Goal: Task Accomplishment & Management: Manage account settings

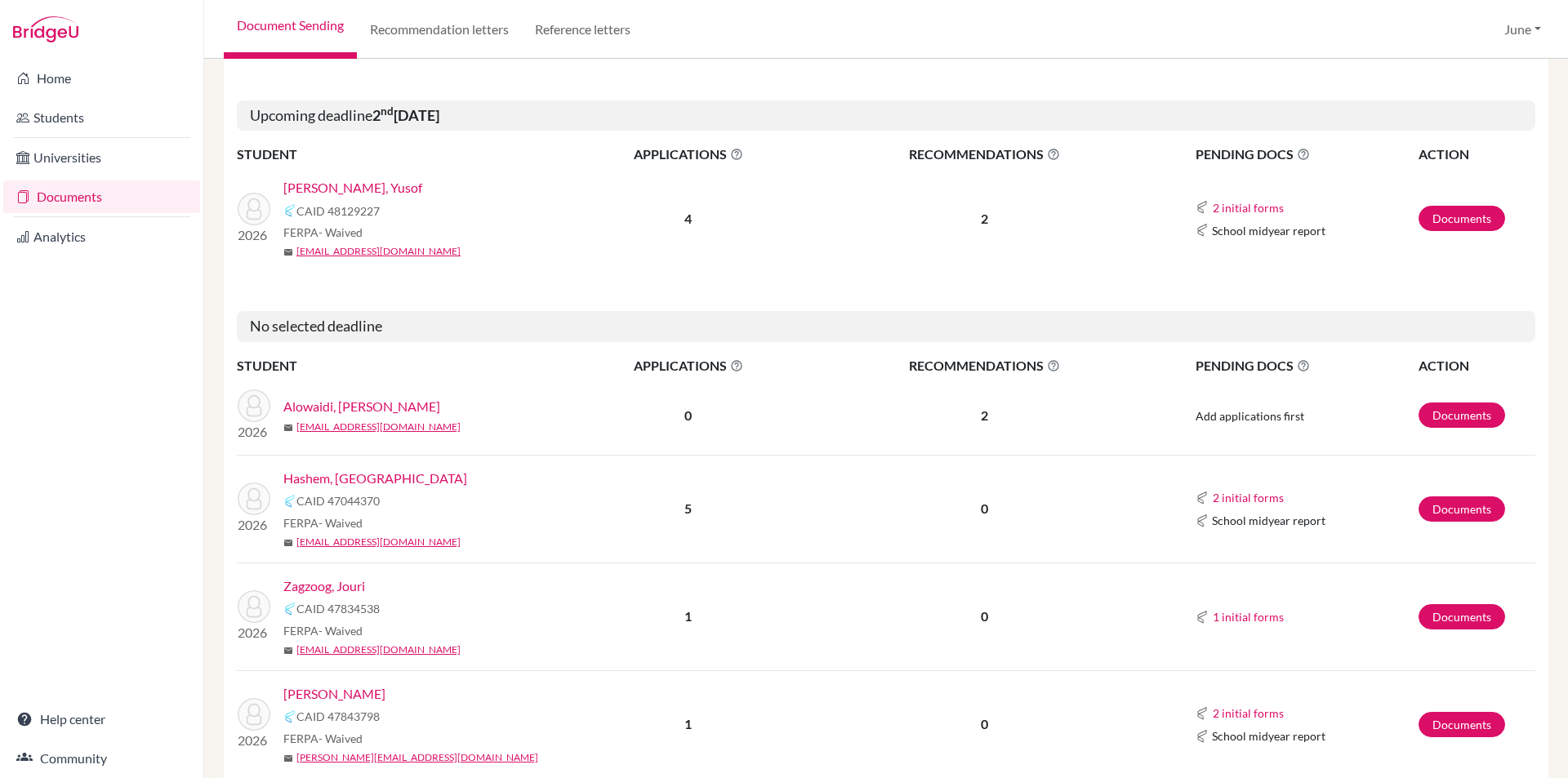
scroll to position [1796, 0]
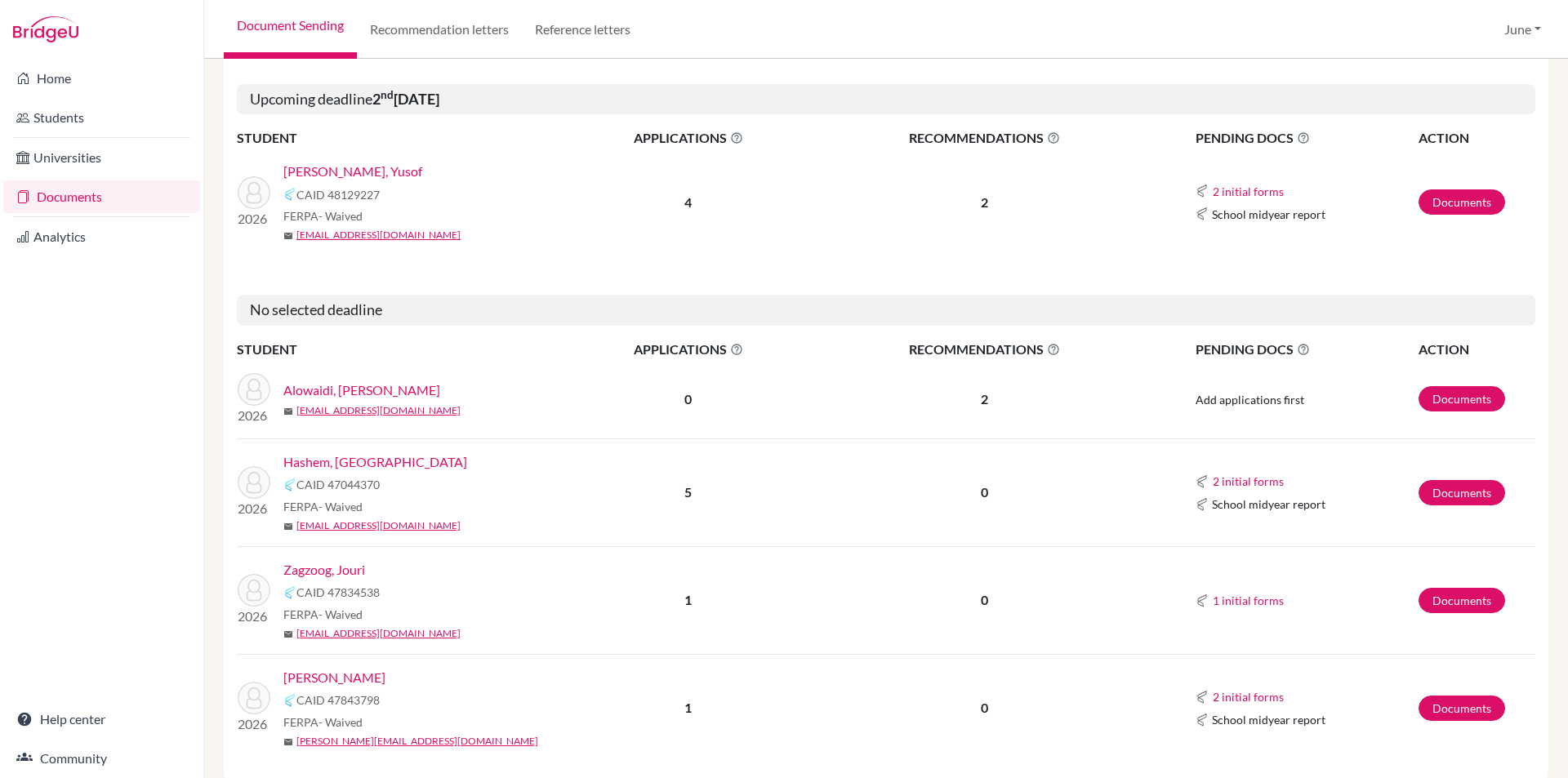
click at [339, 380] on link "Alowaidi, [PERSON_NAME]" at bounding box center [361, 390] width 157 height 20
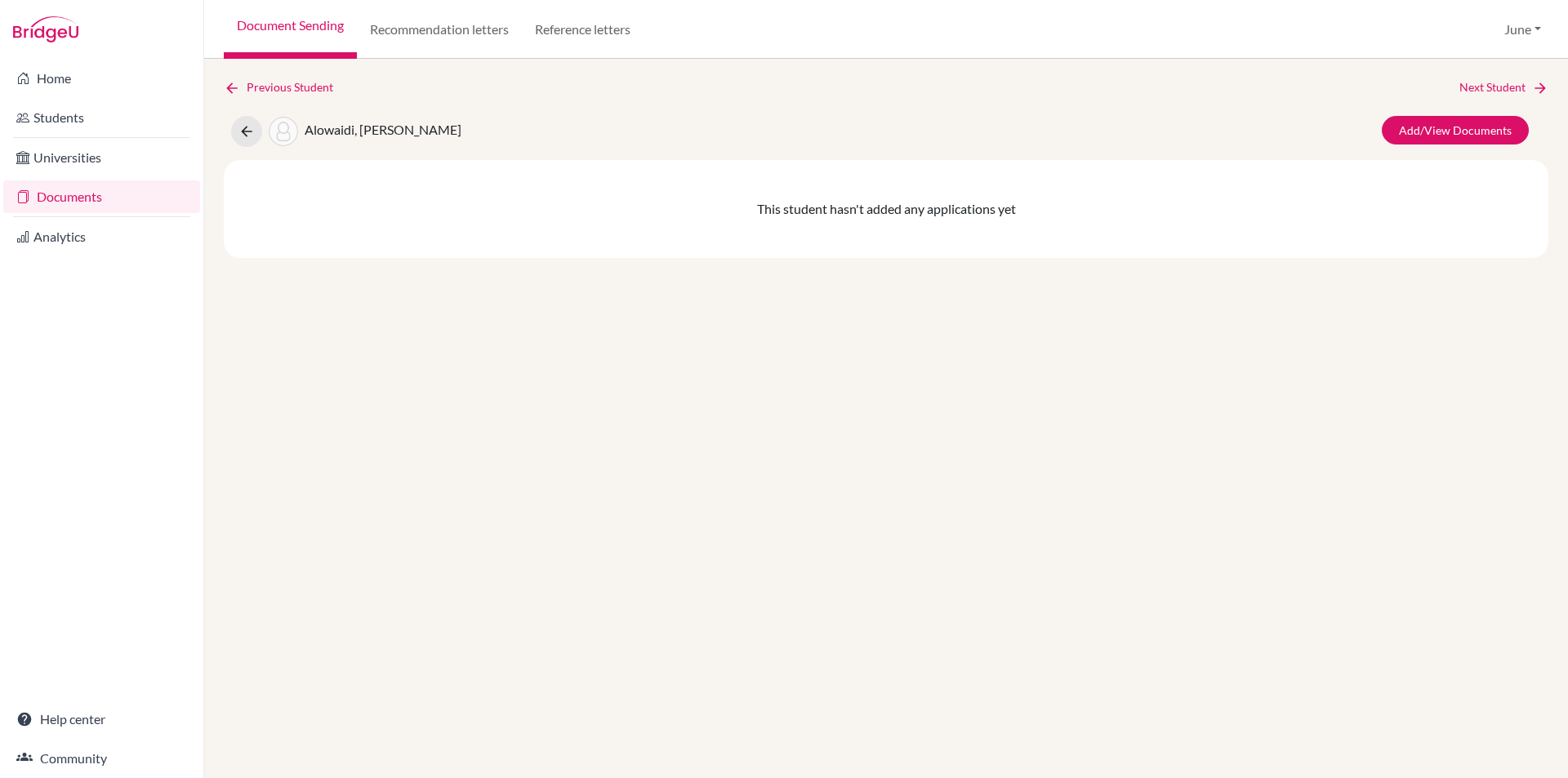
click at [57, 194] on link "Documents" at bounding box center [101, 196] width 196 height 33
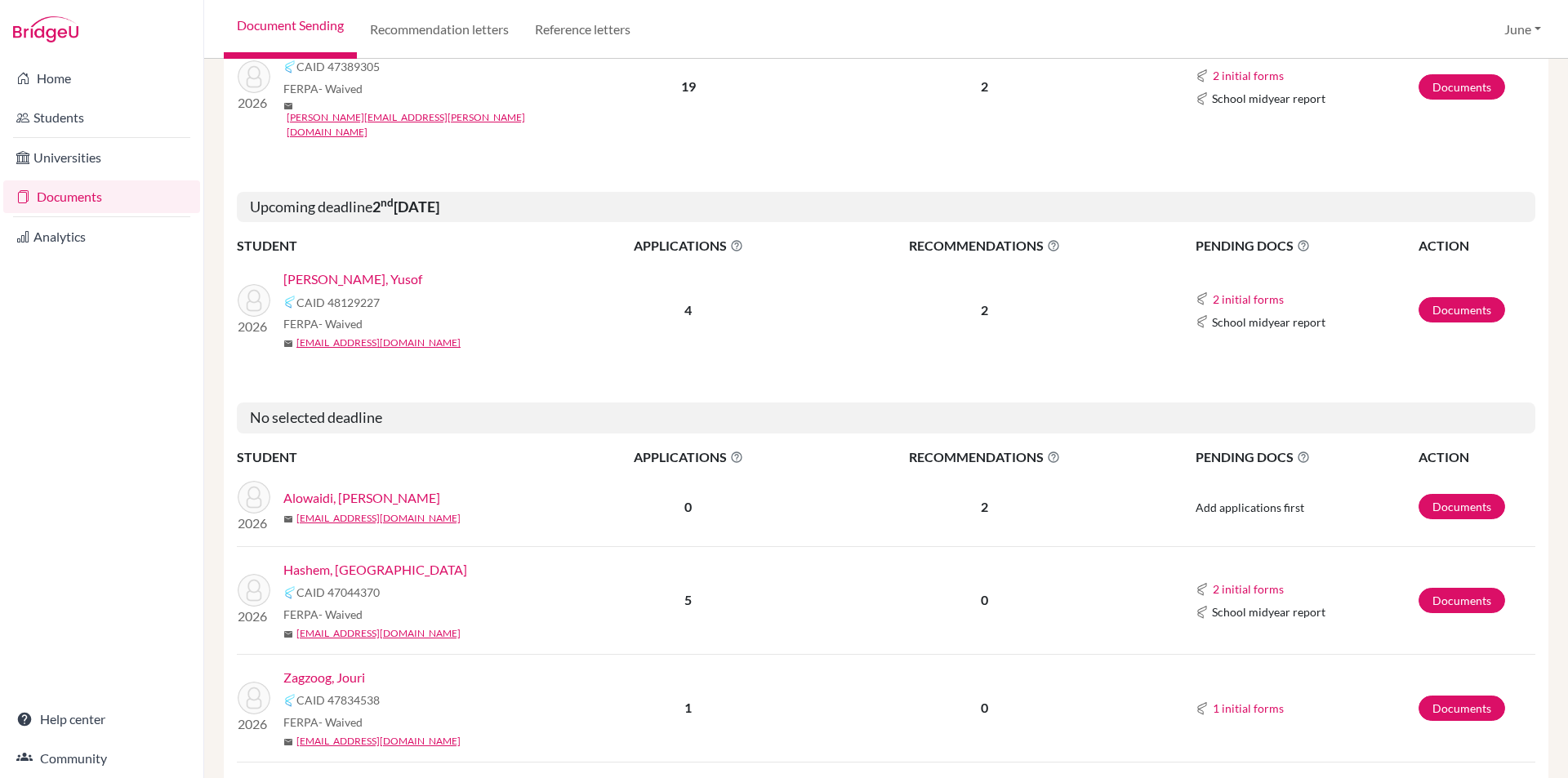
scroll to position [1796, 0]
